Goal: Task Accomplishment & Management: Manage account settings

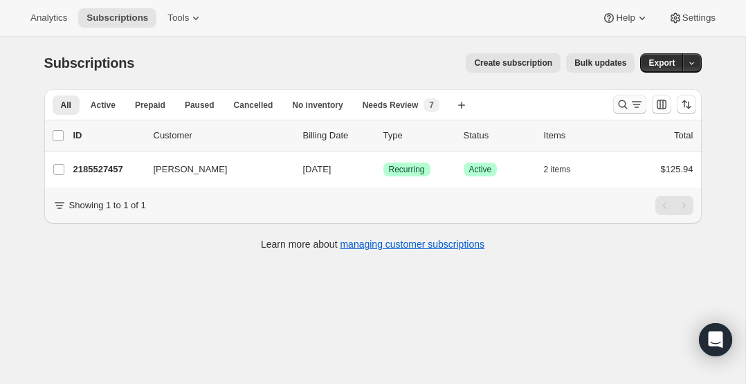
click at [628, 98] on icon "Search and filter results" at bounding box center [623, 105] width 14 height 14
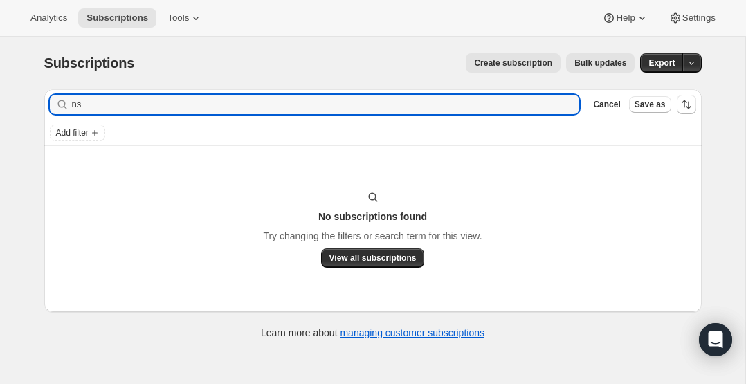
type input "n"
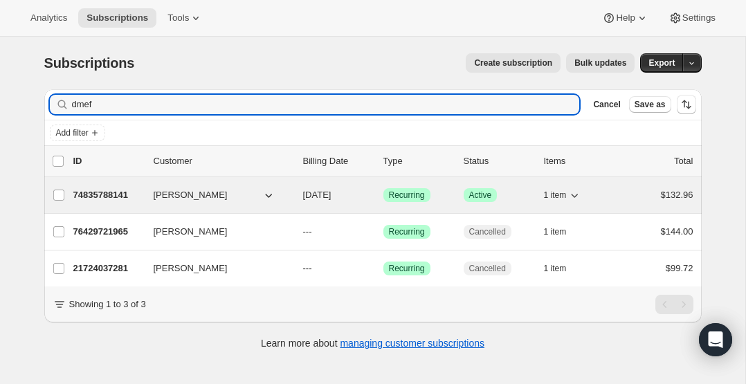
type input "dmef"
click at [124, 194] on p "74835788141" at bounding box center [107, 195] width 69 height 14
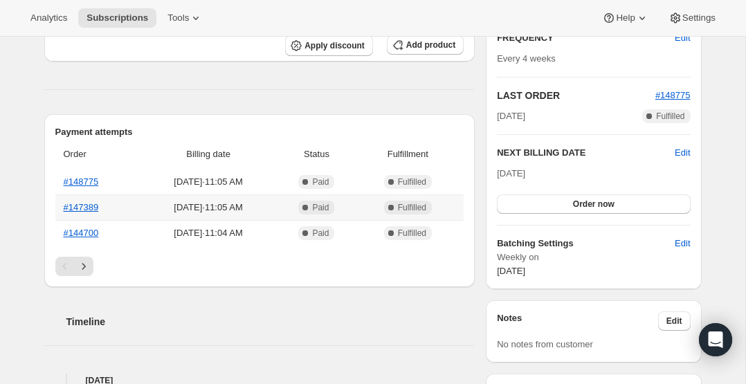
scroll to position [258, 0]
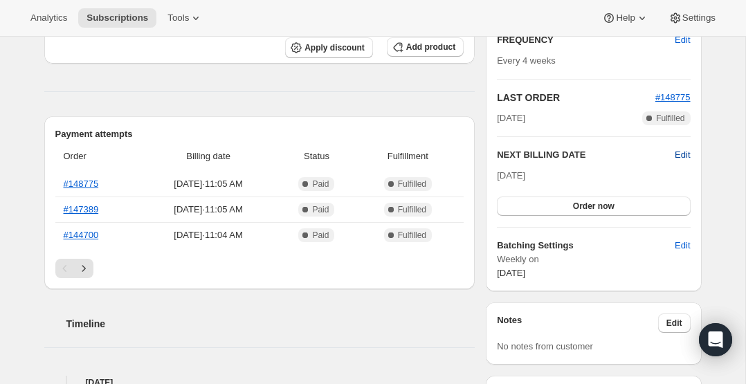
click at [680, 156] on span "Edit" at bounding box center [681, 155] width 15 height 14
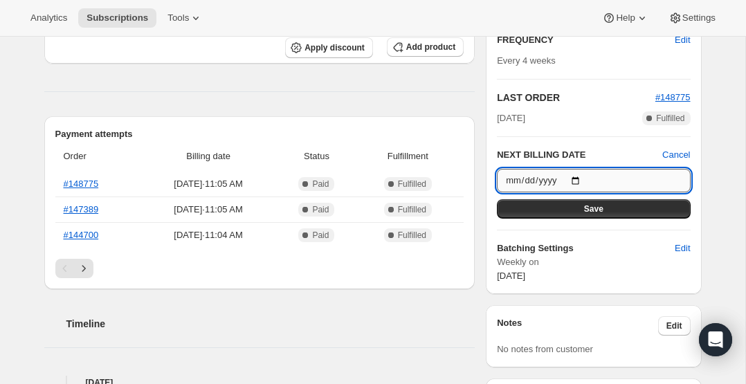
click at [579, 177] on input "[DATE]" at bounding box center [593, 181] width 193 height 24
type input "[DATE]"
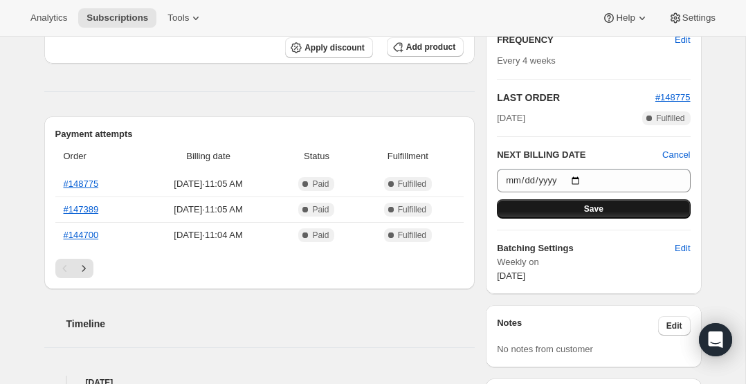
click at [621, 209] on button "Save" at bounding box center [593, 208] width 193 height 19
